Goal: Check status: Check status

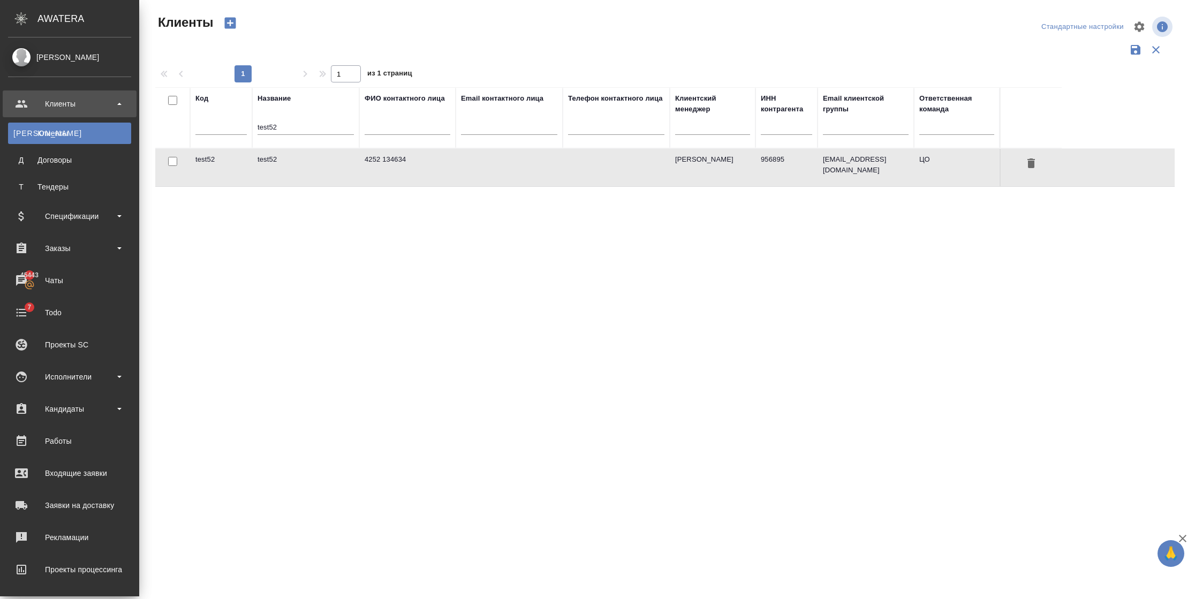
select select "RU"
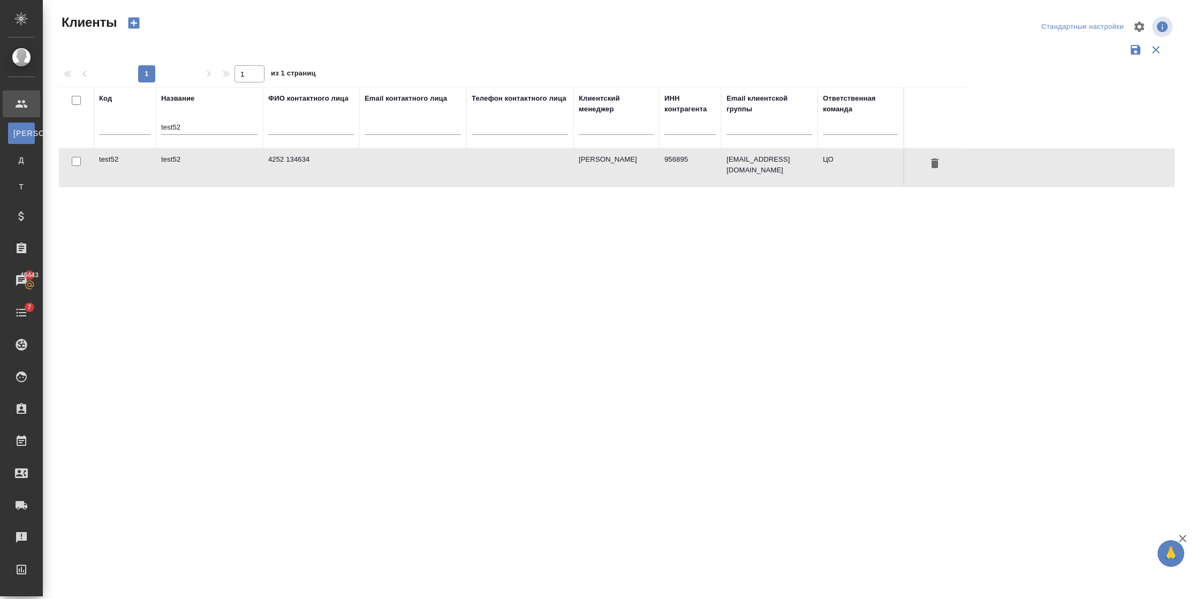
click at [59, 250] on div "Код Название test52 ФИО контактного лица Email контактного лица Телефон контакт…" at bounding box center [616, 279] width 1115 height 385
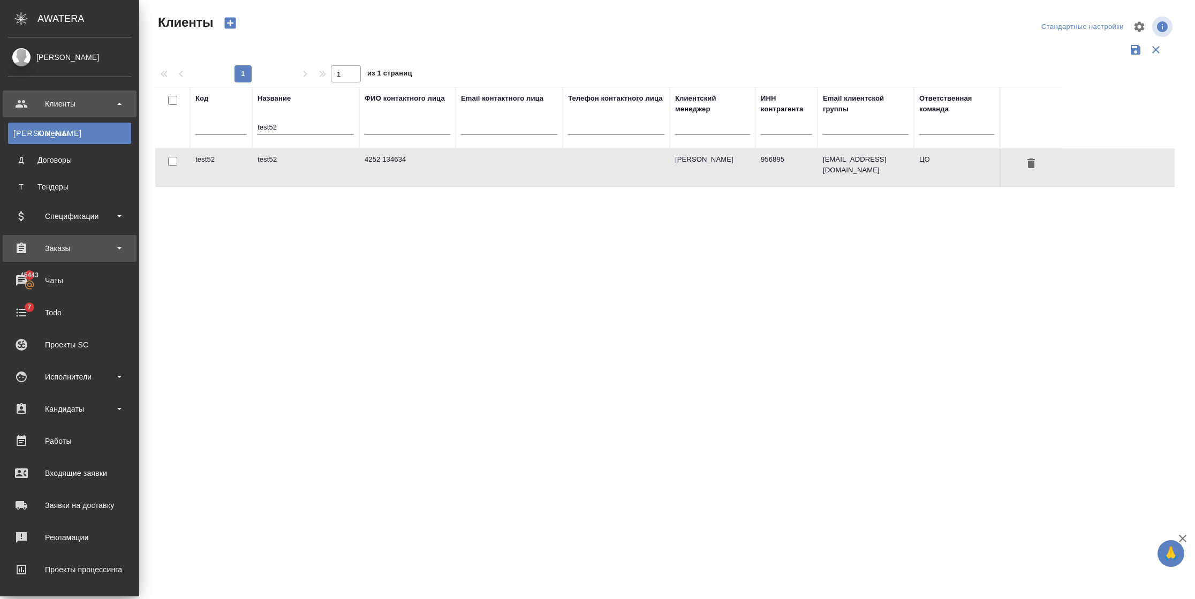
click at [14, 249] on div "Заказы" at bounding box center [69, 248] width 123 height 16
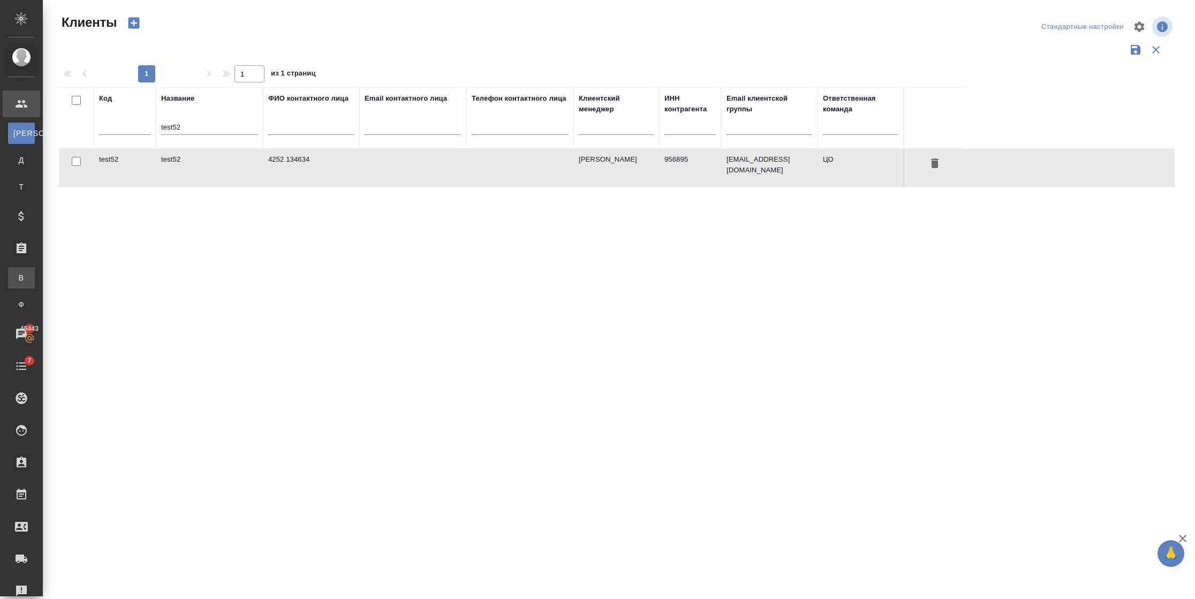
click at [16, 277] on div "Все заказы" at bounding box center [8, 277] width 16 height 11
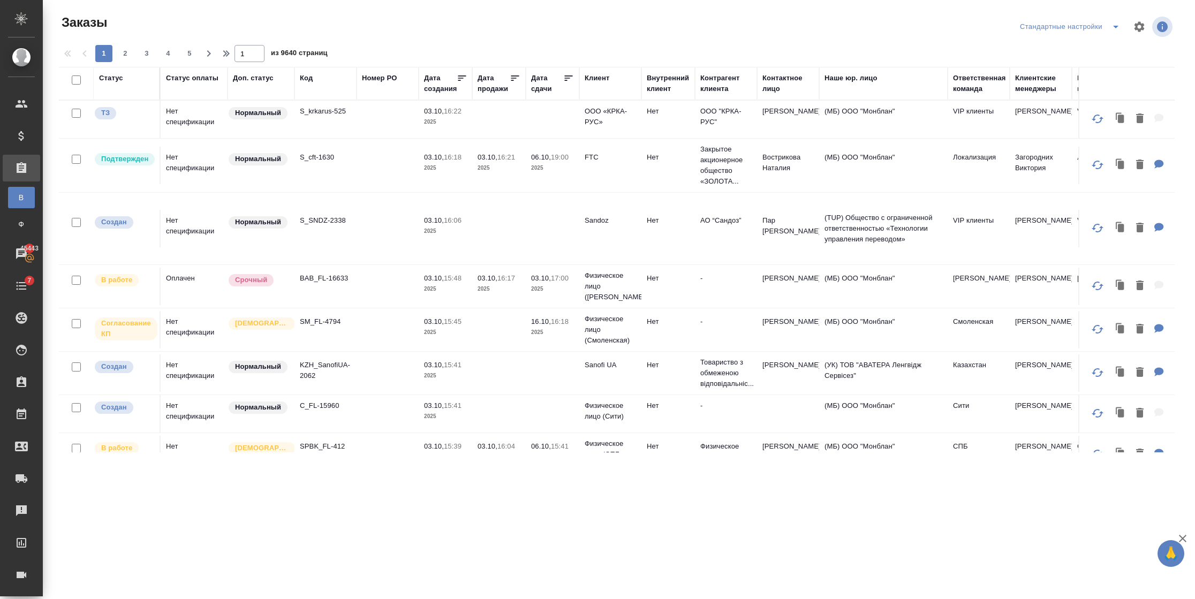
click at [310, 80] on div "Код" at bounding box center [306, 78] width 13 height 11
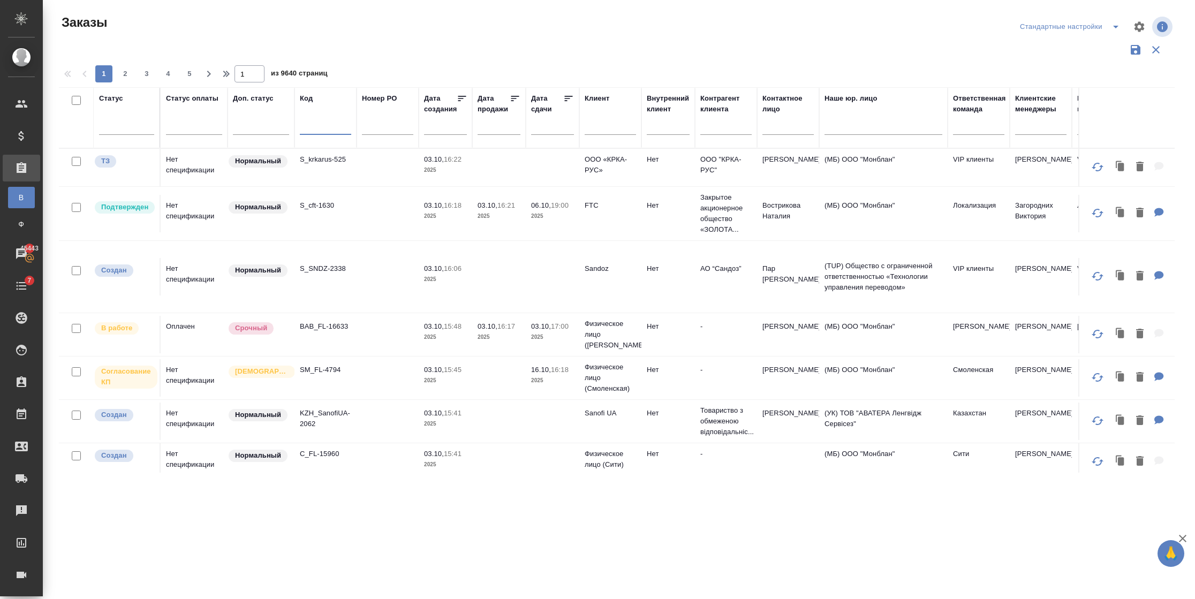
click at [307, 123] on input "text" at bounding box center [325, 127] width 51 height 13
paste input "TeraHelp-133"
type input "TeraHelp-133"
